Goal: Task Accomplishment & Management: Use online tool/utility

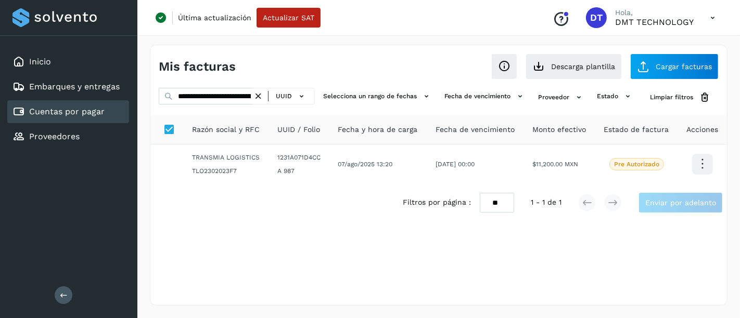
click at [553, 70] on button "Descarga plantilla" at bounding box center [573, 67] width 96 height 26
click at [570, 99] on button "Proveedor" at bounding box center [561, 97] width 55 height 17
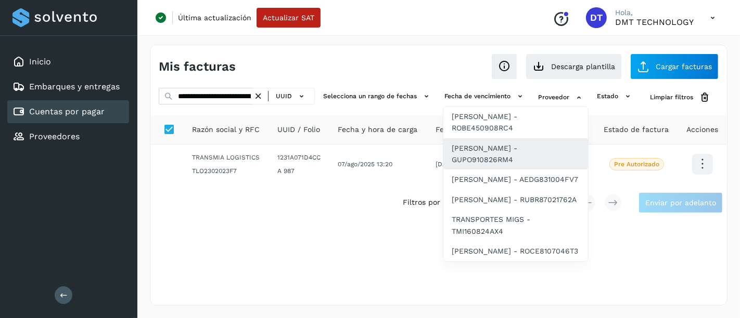
click at [523, 190] on div "OMAR GUADARRAMA PICHARDO - GUPO910826RM4" at bounding box center [514, 200] width 143 height 20
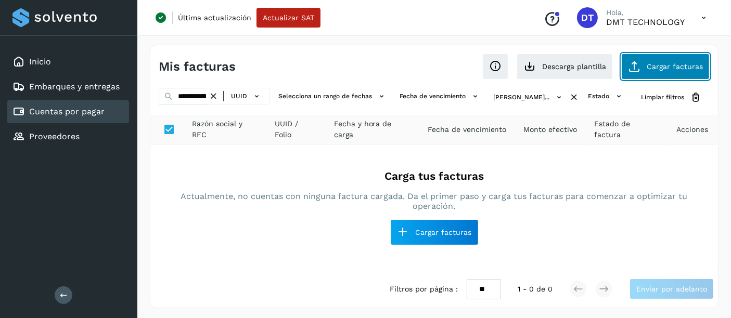
click at [670, 73] on button "Cargar facturas" at bounding box center [665, 67] width 88 height 26
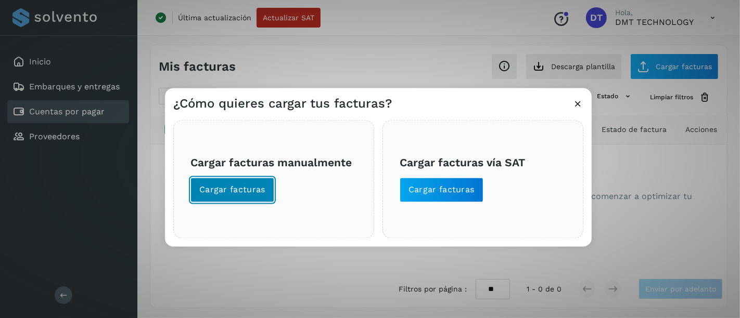
click at [202, 188] on span "Cargar facturas" at bounding box center [232, 190] width 66 height 11
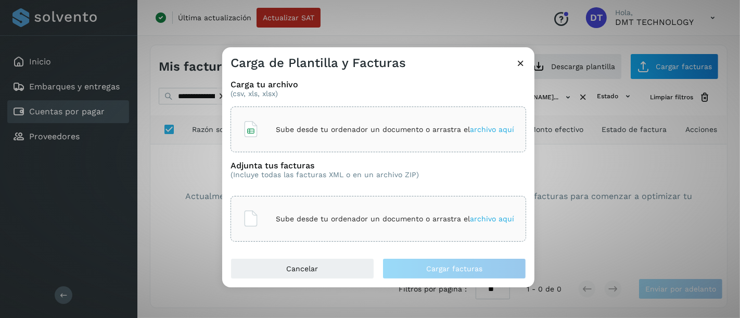
click at [302, 139] on div "Sube desde tu ordenador un documento o arrastra el archivo aquí" at bounding box center [377, 129] width 271 height 28
click at [264, 204] on div "Sube desde tu ordenador un documento o arrastra el archivo aquí" at bounding box center [377, 219] width 295 height 46
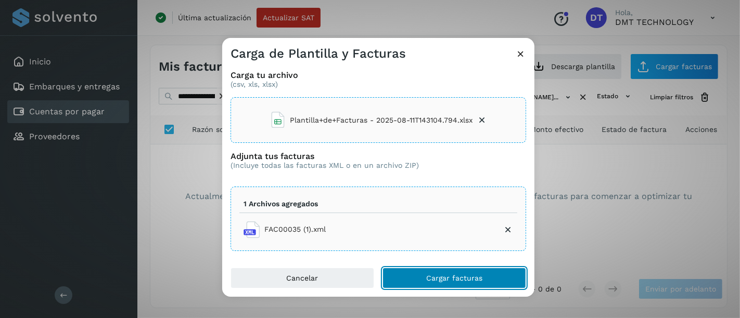
click at [428, 284] on button "Cargar facturas" at bounding box center [454, 278] width 144 height 21
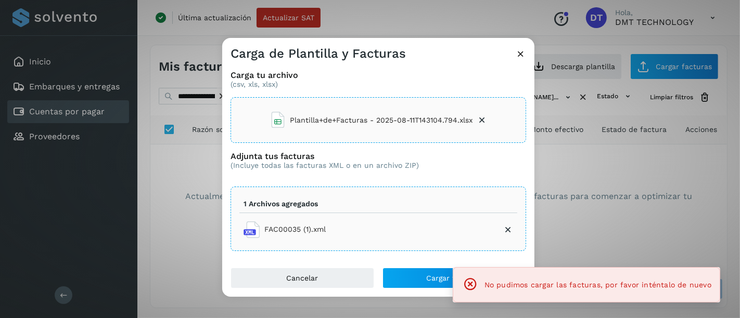
click at [520, 49] on icon at bounding box center [520, 53] width 11 height 11
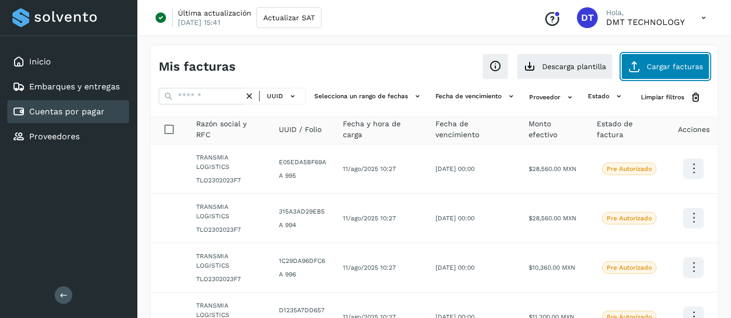
click at [657, 73] on button "Cargar facturas" at bounding box center [665, 67] width 88 height 26
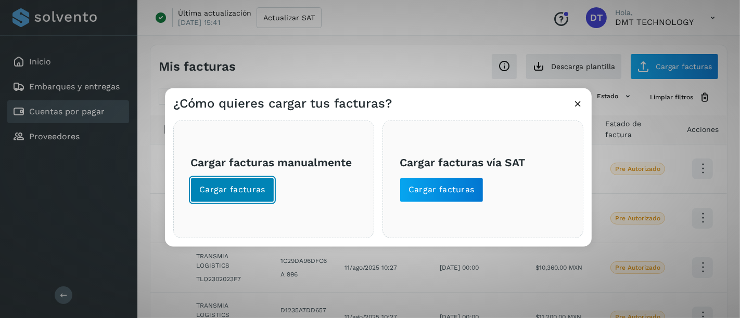
click at [232, 192] on span "Cargar facturas" at bounding box center [232, 190] width 66 height 11
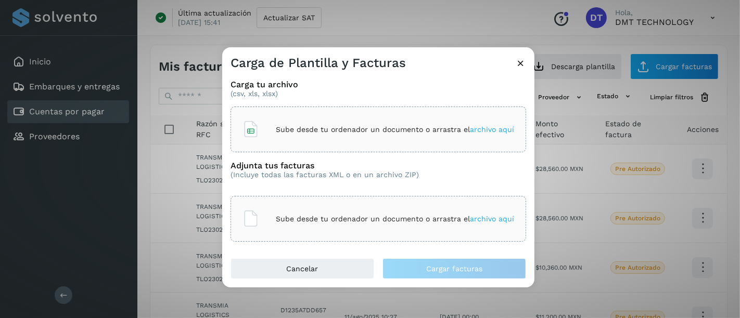
click at [353, 124] on div "Sube desde tu ordenador un documento o arrastra el archivo aquí" at bounding box center [377, 129] width 271 height 28
click at [291, 219] on p "Sube desde tu ordenador un documento o arrastra el archivo aquí" at bounding box center [395, 219] width 238 height 9
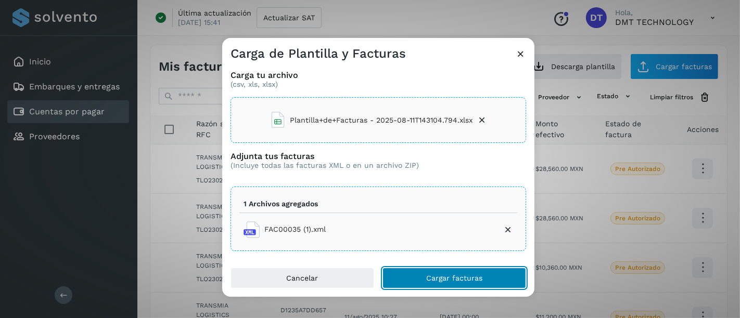
click at [465, 273] on button "Cargar facturas" at bounding box center [454, 278] width 144 height 21
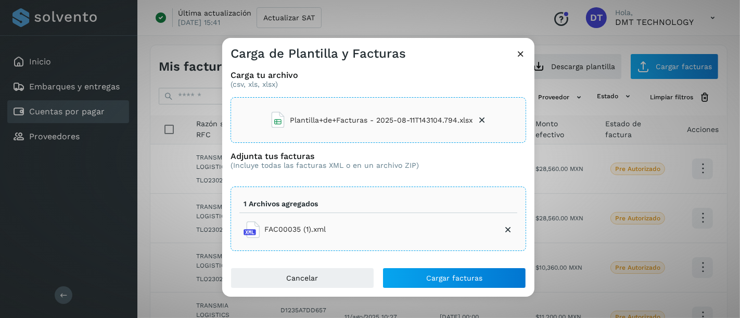
click at [518, 56] on icon at bounding box center [520, 53] width 11 height 11
